Goal: Transaction & Acquisition: Obtain resource

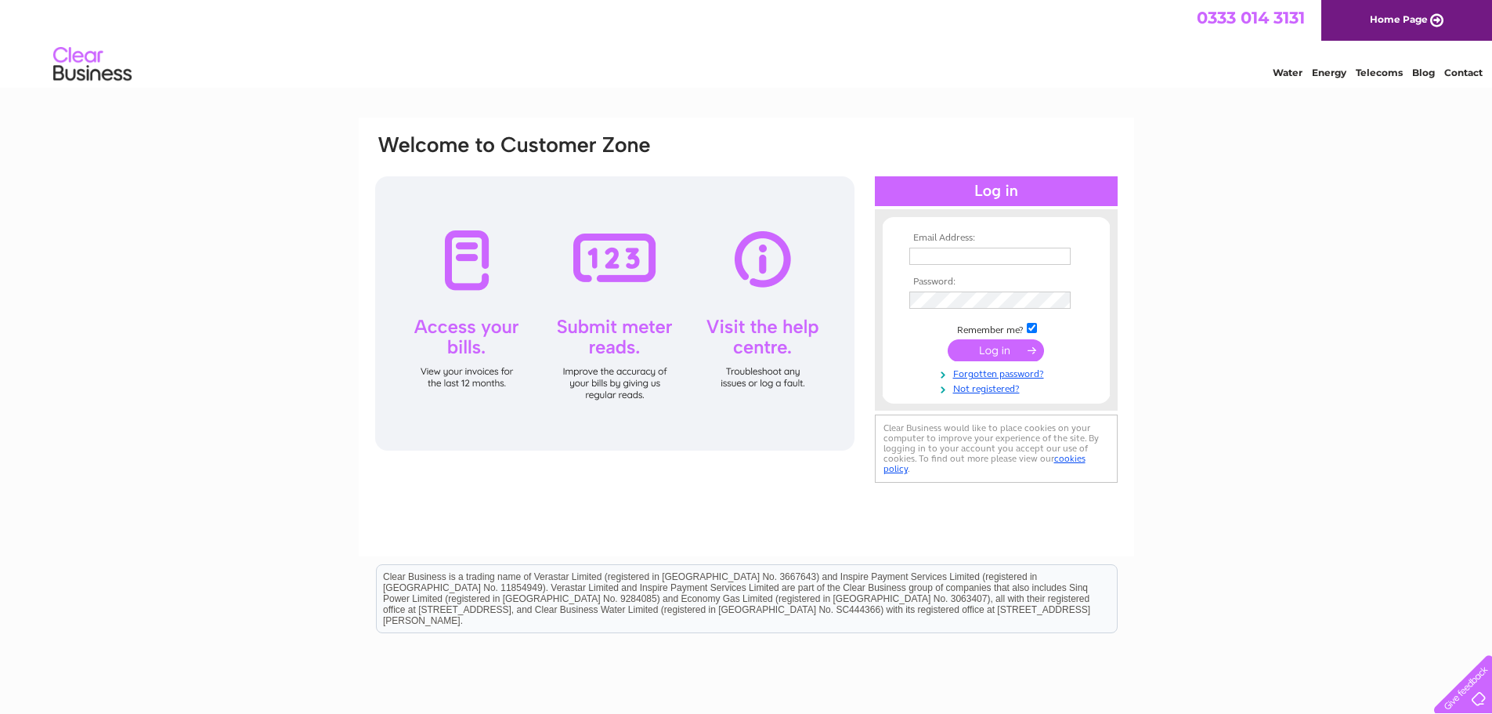
type input "lcunningham@buccleuch.com"
click at [979, 356] on input "submit" at bounding box center [996, 350] width 96 height 22
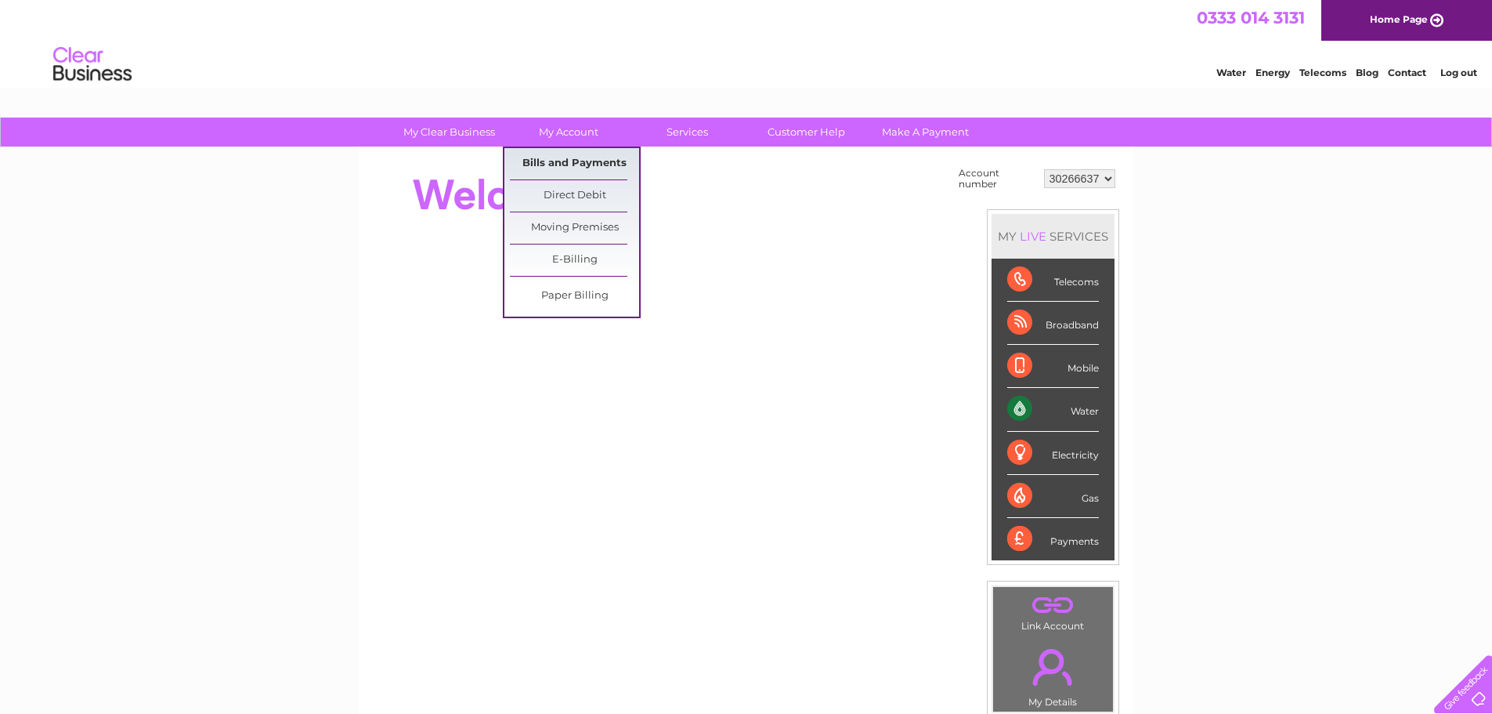
click at [566, 158] on link "Bills and Payments" at bounding box center [574, 163] width 129 height 31
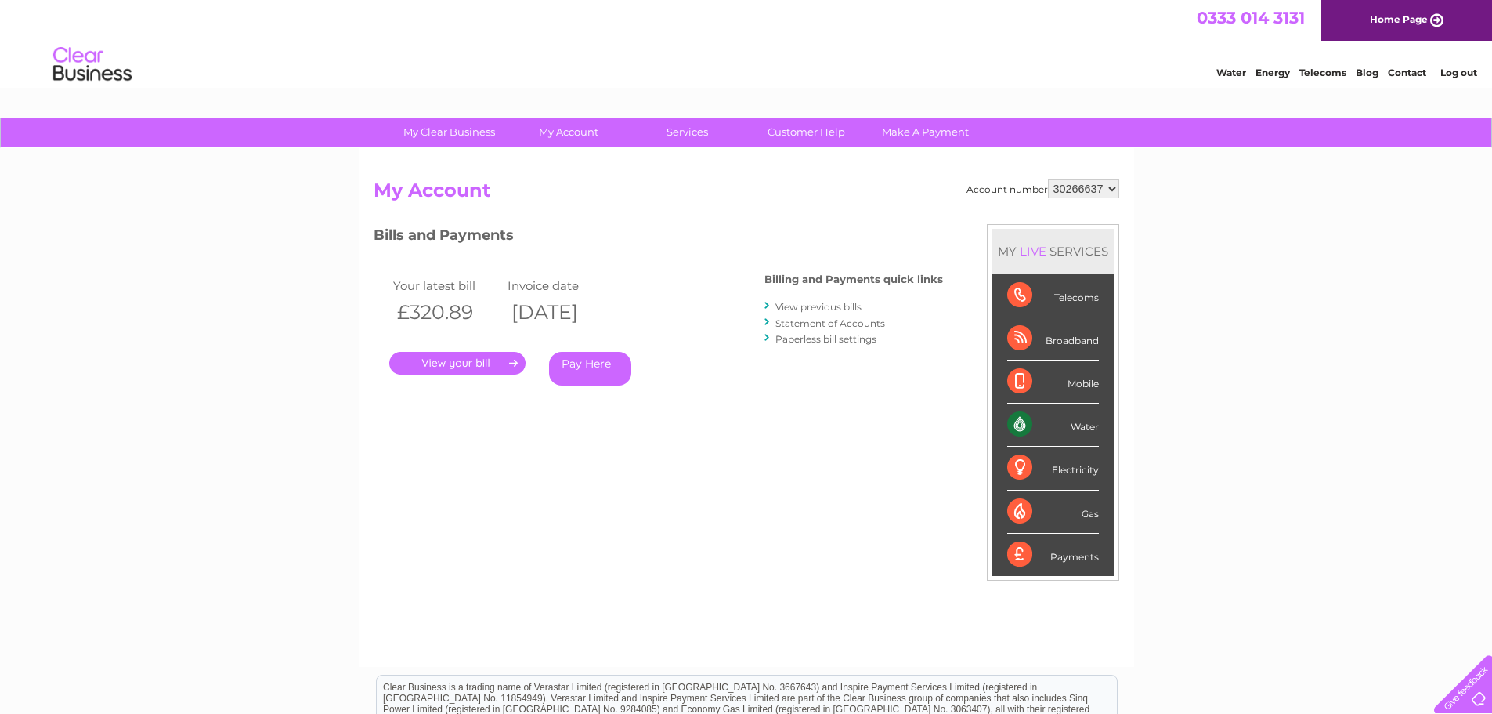
click at [481, 365] on link "." at bounding box center [457, 363] width 136 height 23
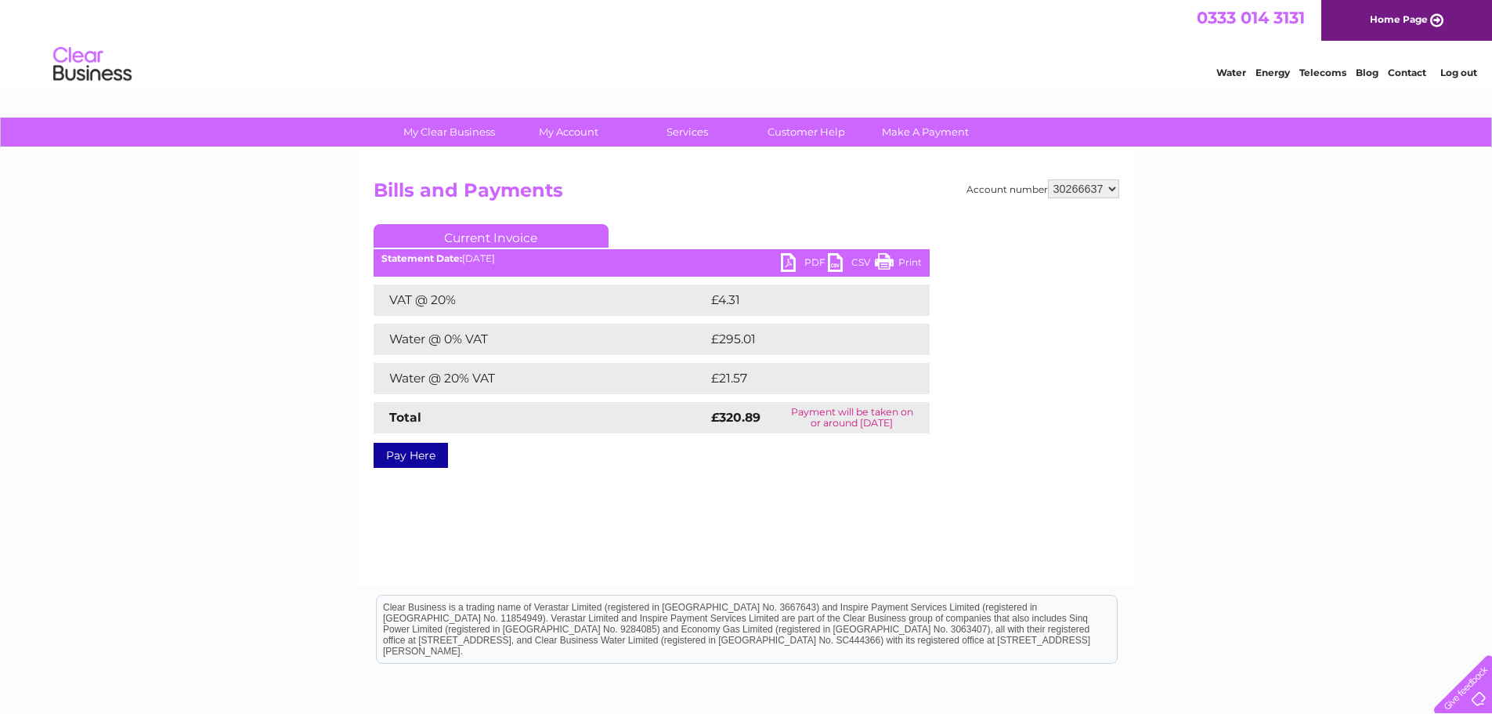
click at [800, 260] on link "PDF" at bounding box center [804, 264] width 47 height 23
